Goal: Information Seeking & Learning: Compare options

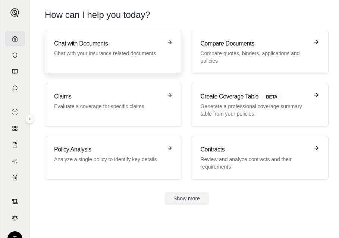
click at [107, 45] on h3 "Chat with Documents" at bounding box center [108, 43] width 108 height 9
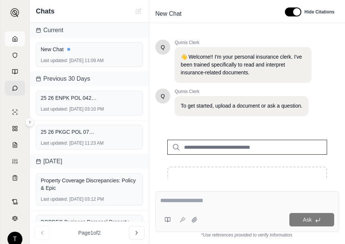
click at [8, 41] on link at bounding box center [15, 38] width 20 height 15
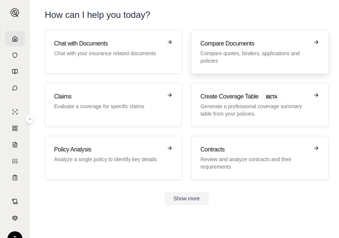
click at [272, 42] on h3 "Compare Documents" at bounding box center [254, 43] width 108 height 9
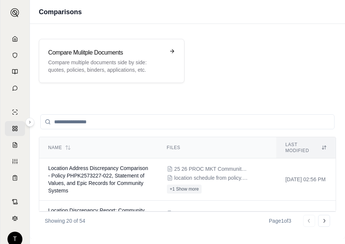
click at [0, 28] on html "T Comparisons Compare Mulitple Documents Compare multiple documents side by sid…" at bounding box center [172, 122] width 345 height 244
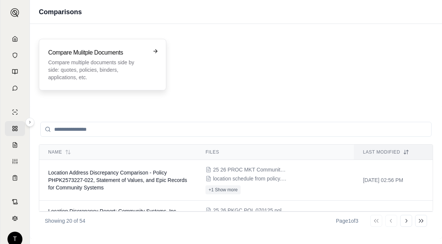
click at [100, 64] on p "Compare multiple documents side by side: quotes, policies, binders, application…" at bounding box center [97, 70] width 98 height 22
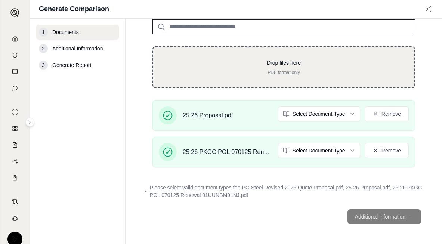
scroll to position [67, 0]
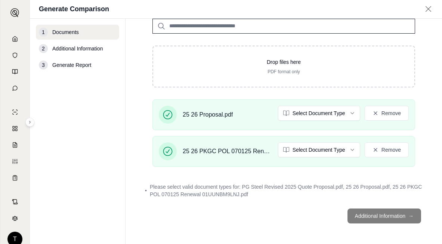
click at [174, 190] on span "Please select valid document types for: PG Steel Revised 2025 Quote Proposal.pd…" at bounding box center [286, 190] width 273 height 15
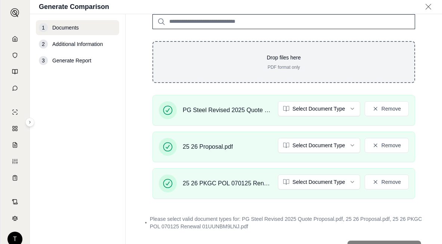
scroll to position [143, 0]
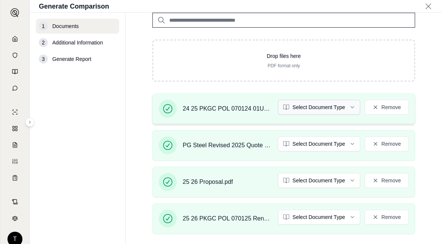
click at [339, 105] on html "T Generate Comparison 1 Documents 2 Additional Information 3 Generate Report Do…" at bounding box center [221, 122] width 442 height 244
click at [339, 145] on html "T Generate Comparison 1 Documents 2 Additional Information 3 Generate Report Do…" at bounding box center [221, 122] width 442 height 244
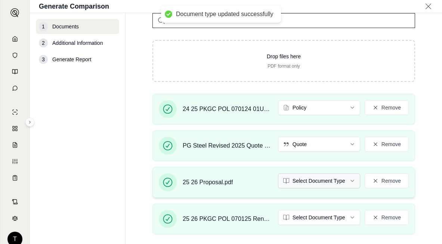
click at [339, 181] on html "Document type updated successfully T Generate Comparison 1 Documents 2 Addition…" at bounding box center [221, 122] width 442 height 244
click at [339, 214] on html "Document type updated successfully Document type updated successfully T Generat…" at bounding box center [221, 122] width 442 height 244
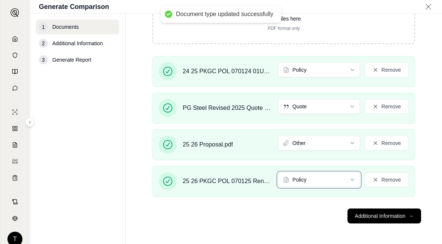
scroll to position [181, 0]
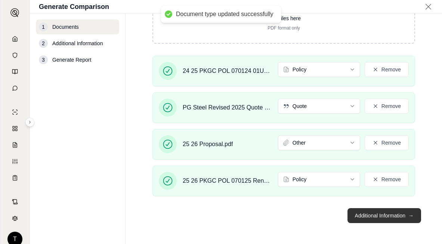
click at [339, 218] on button "Additional Information →" at bounding box center [384, 215] width 74 height 15
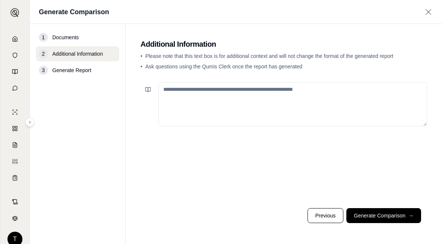
paste textarea "**********"
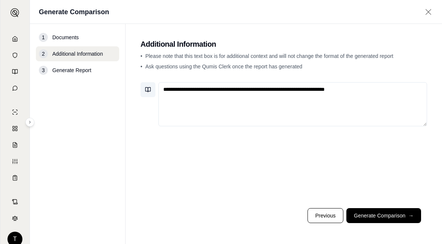
drag, startPoint x: 365, startPoint y: 86, endPoint x: 142, endPoint y: 90, distance: 222.9
click at [142, 90] on div "**********" at bounding box center [283, 104] width 286 height 44
paste textarea "**********"
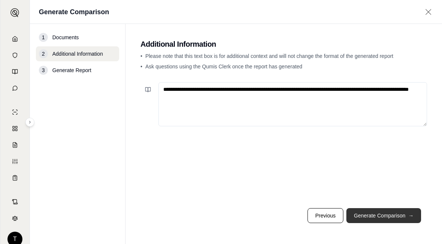
type textarea "**********"
click at [339, 218] on button "Generate Comparison →" at bounding box center [383, 215] width 75 height 15
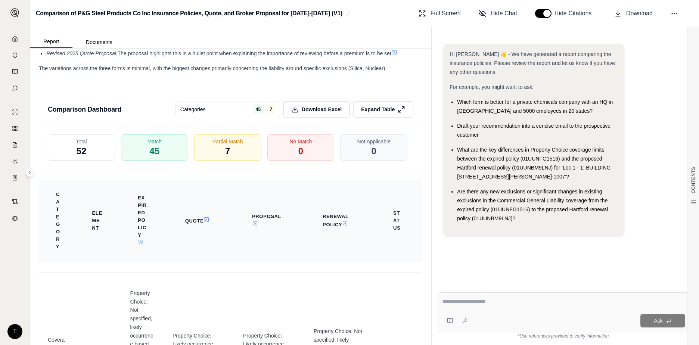
scroll to position [1971, 0]
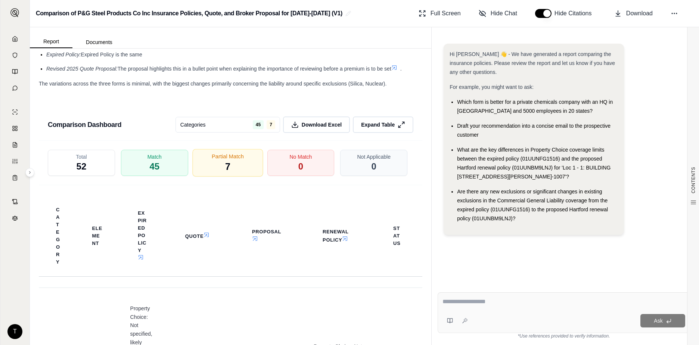
click at [217, 161] on div "Partial Match 7" at bounding box center [227, 163] width 71 height 28
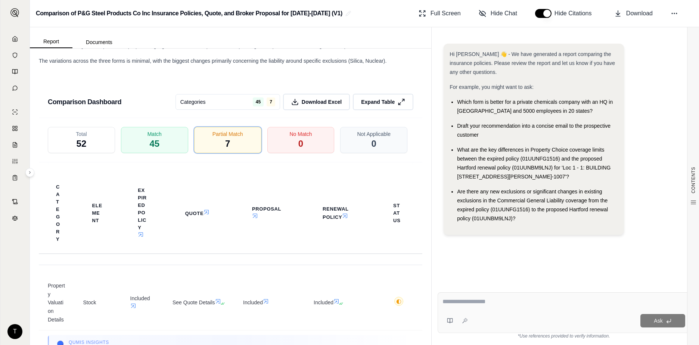
scroll to position [2046, 0]
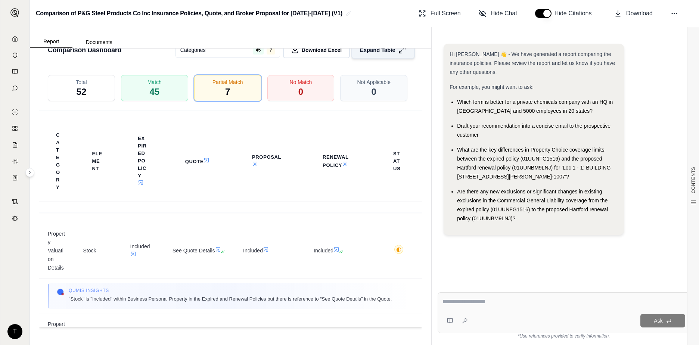
click at [339, 53] on icon at bounding box center [402, 50] width 8 height 8
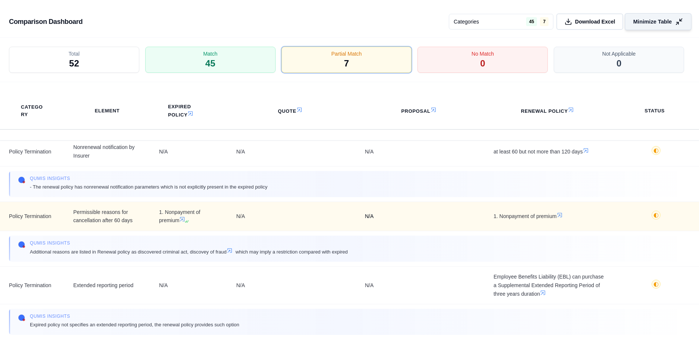
scroll to position [321, 0]
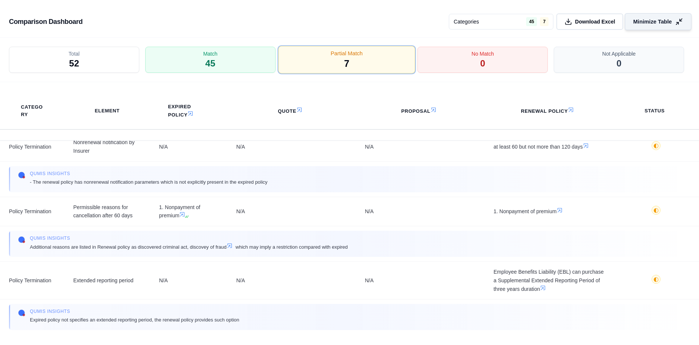
click at [339, 67] on div "Partial Match 7" at bounding box center [346, 60] width 137 height 28
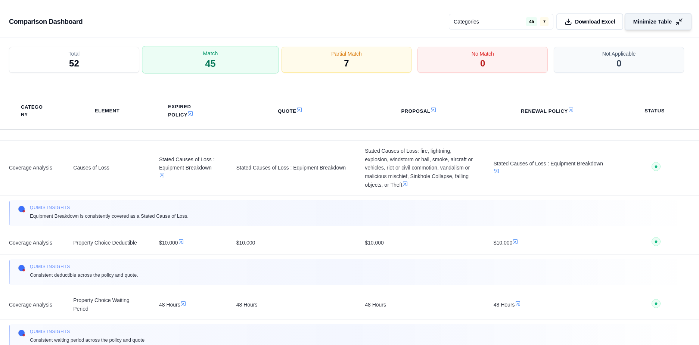
click at [222, 68] on div "Match 45" at bounding box center [210, 60] width 137 height 28
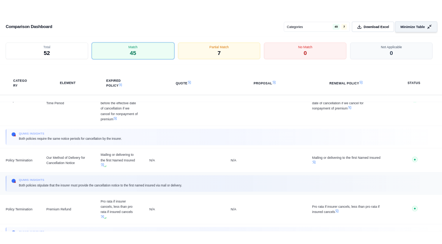
scroll to position [3309, 0]
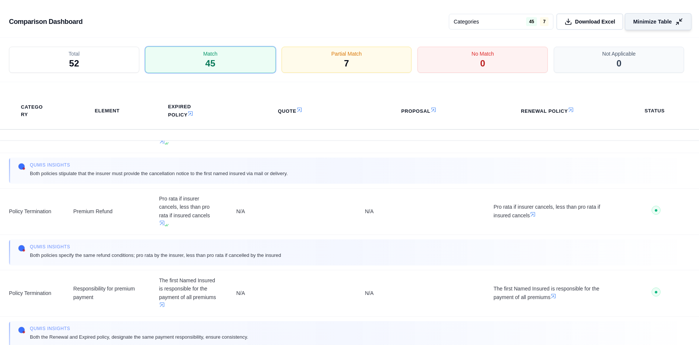
click at [339, 22] on button "Minimize Table" at bounding box center [658, 21] width 67 height 17
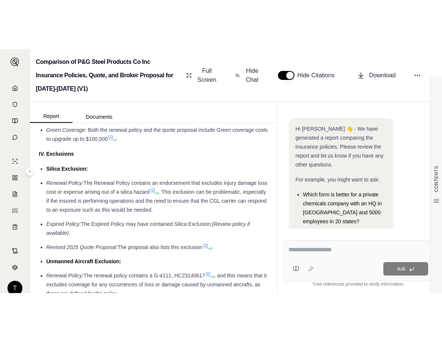
scroll to position [8539, 0]
